Goal: Transaction & Acquisition: Purchase product/service

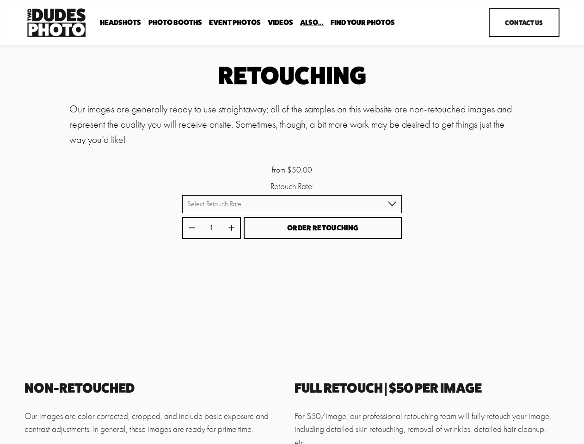
click at [292, 222] on button "Order Retouching" at bounding box center [323, 228] width 158 height 23
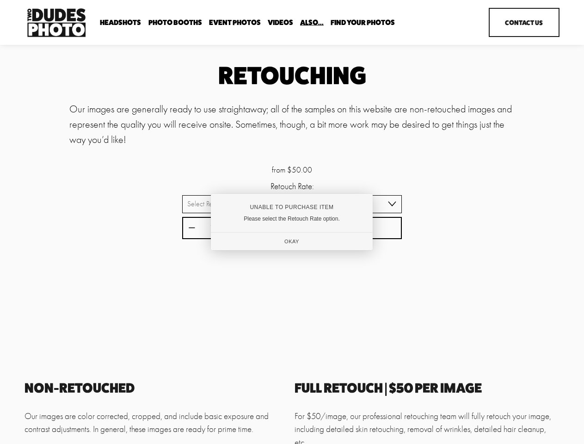
click at [292, 205] on div "Unable to Purchase Item" at bounding box center [291, 207] width 131 height 6
click at [192, 229] on div at bounding box center [292, 222] width 584 height 444
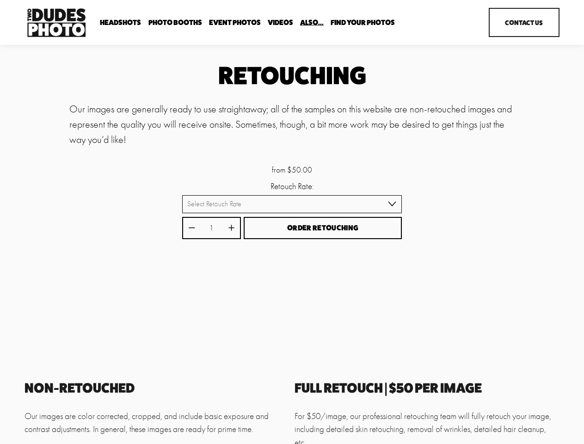
click at [231, 229] on div "Unable to Purchase Item Please select the Retouch Rate option. Okay" at bounding box center [291, 222] width 155 height 54
click at [323, 229] on div "Unable to Purchase Item Please select the Retouch Rate option. Okay" at bounding box center [291, 222] width 155 height 54
